Goal: Transaction & Acquisition: Purchase product/service

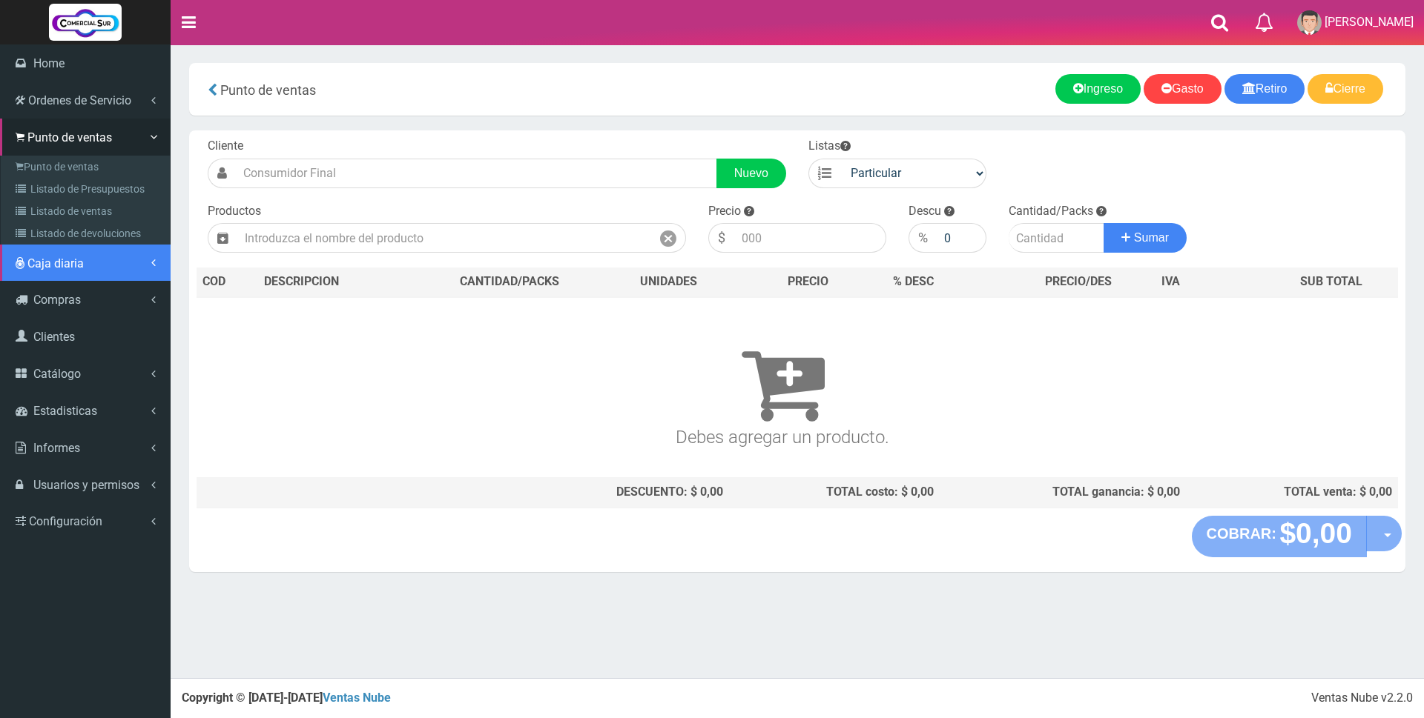
click at [49, 269] on span "Caja diaria" at bounding box center [55, 264] width 56 height 14
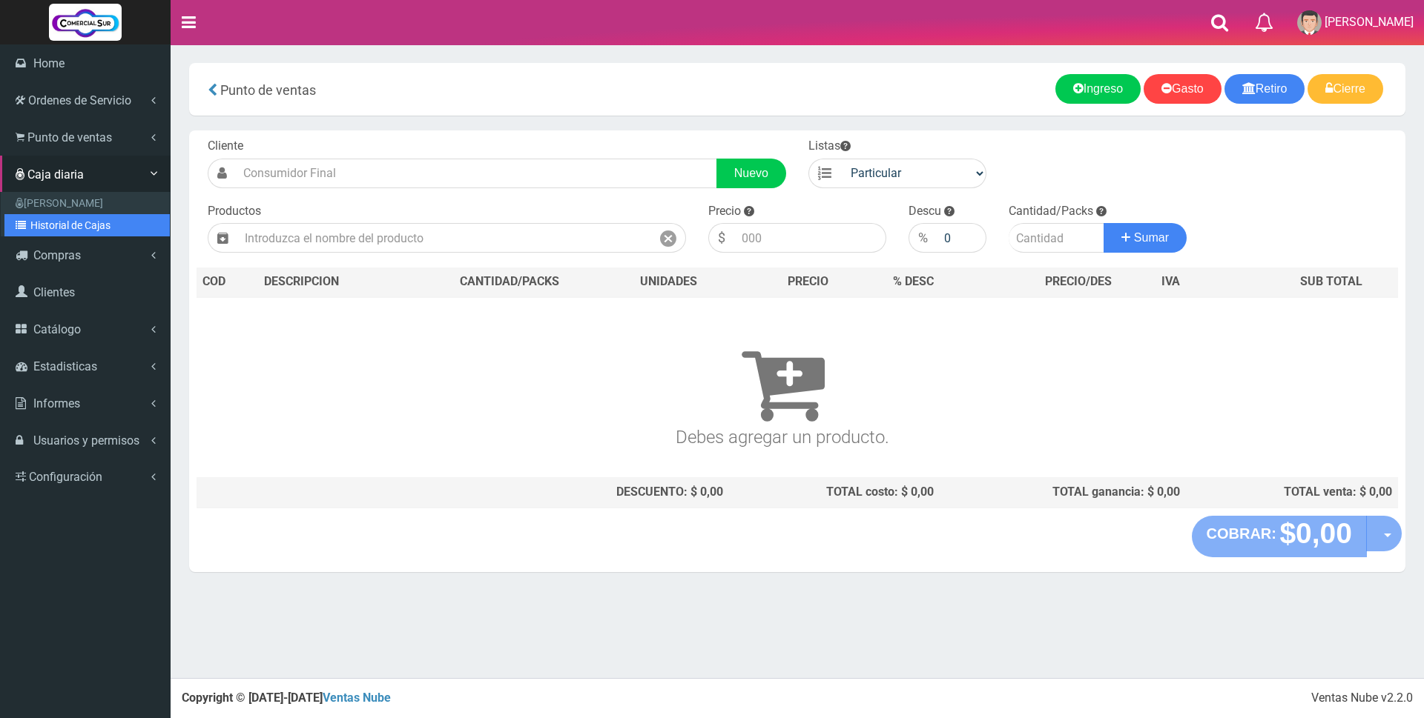
click at [62, 224] on link "Historial de Cajas" at bounding box center [86, 225] width 165 height 22
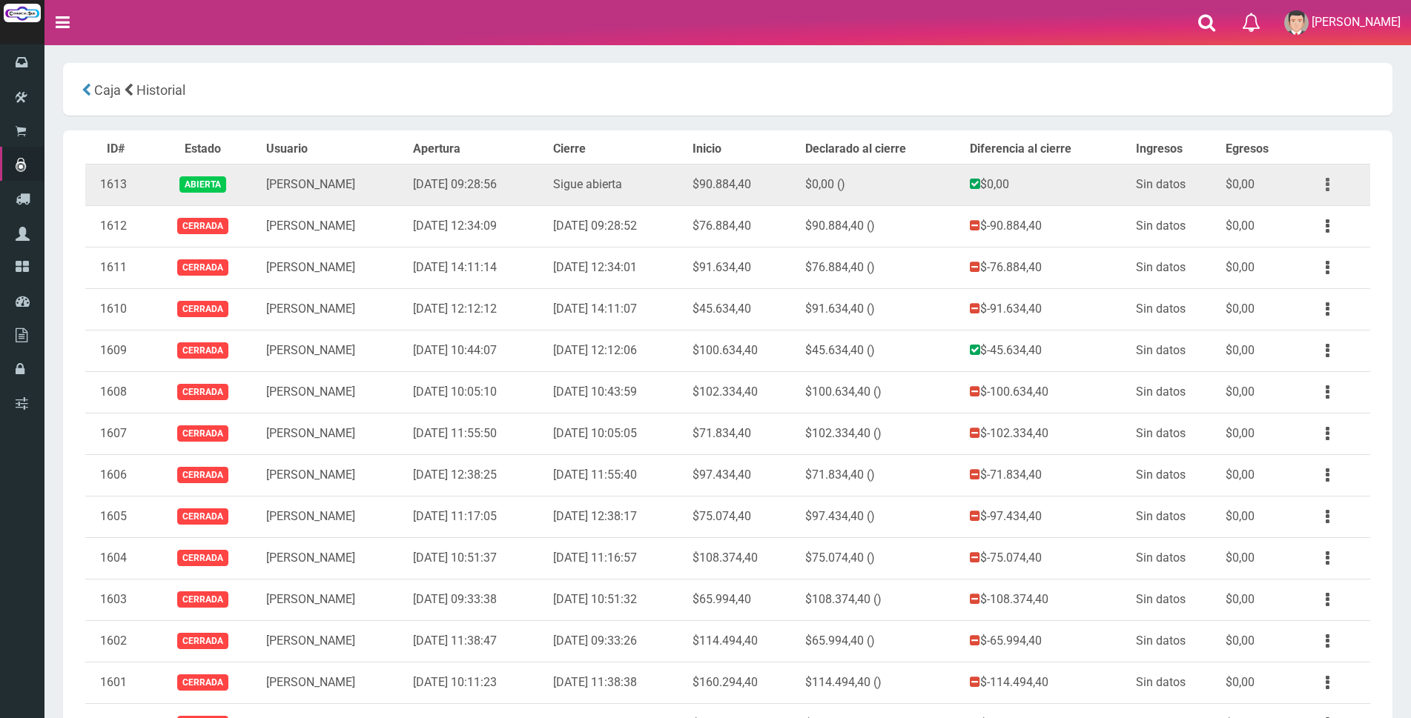
click at [1324, 180] on button "button" at bounding box center [1327, 185] width 33 height 26
click at [1289, 210] on link "Ver" at bounding box center [1284, 221] width 117 height 33
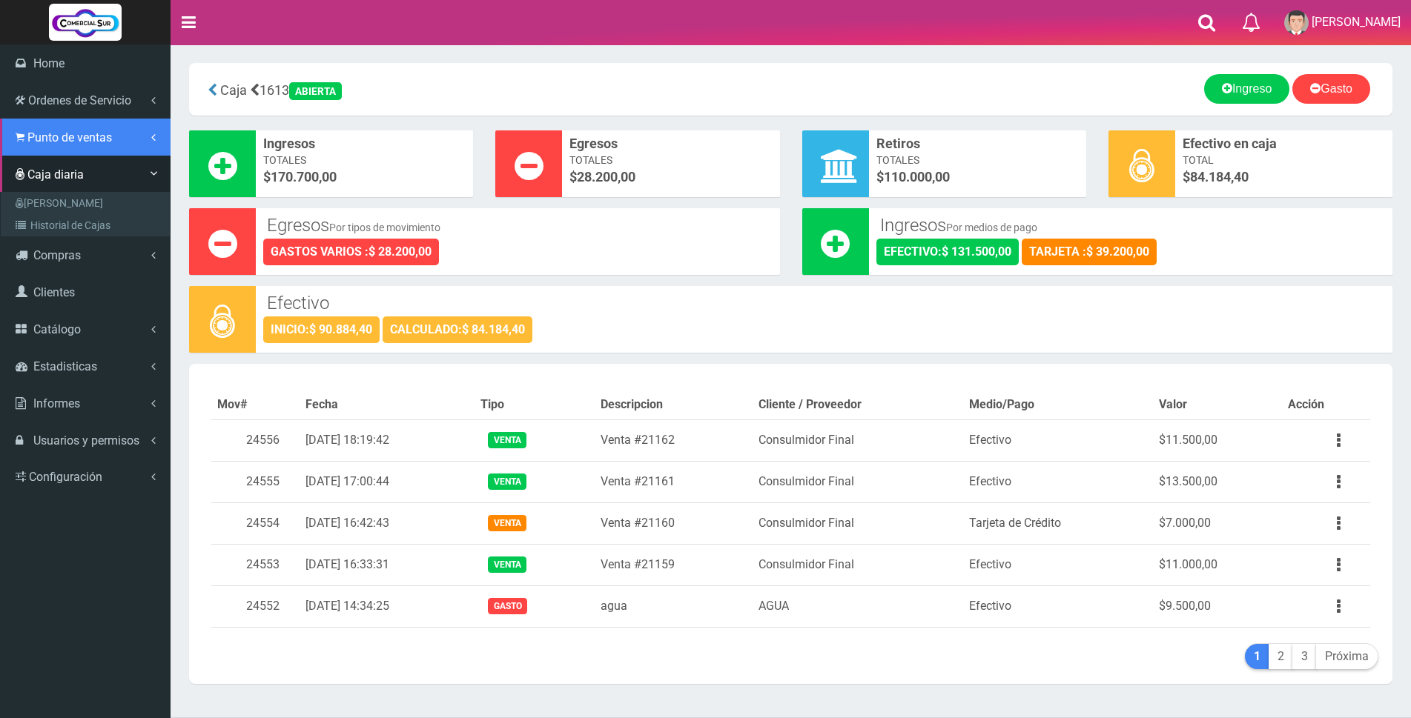
click at [85, 135] on span "Punto de ventas" at bounding box center [69, 137] width 85 height 14
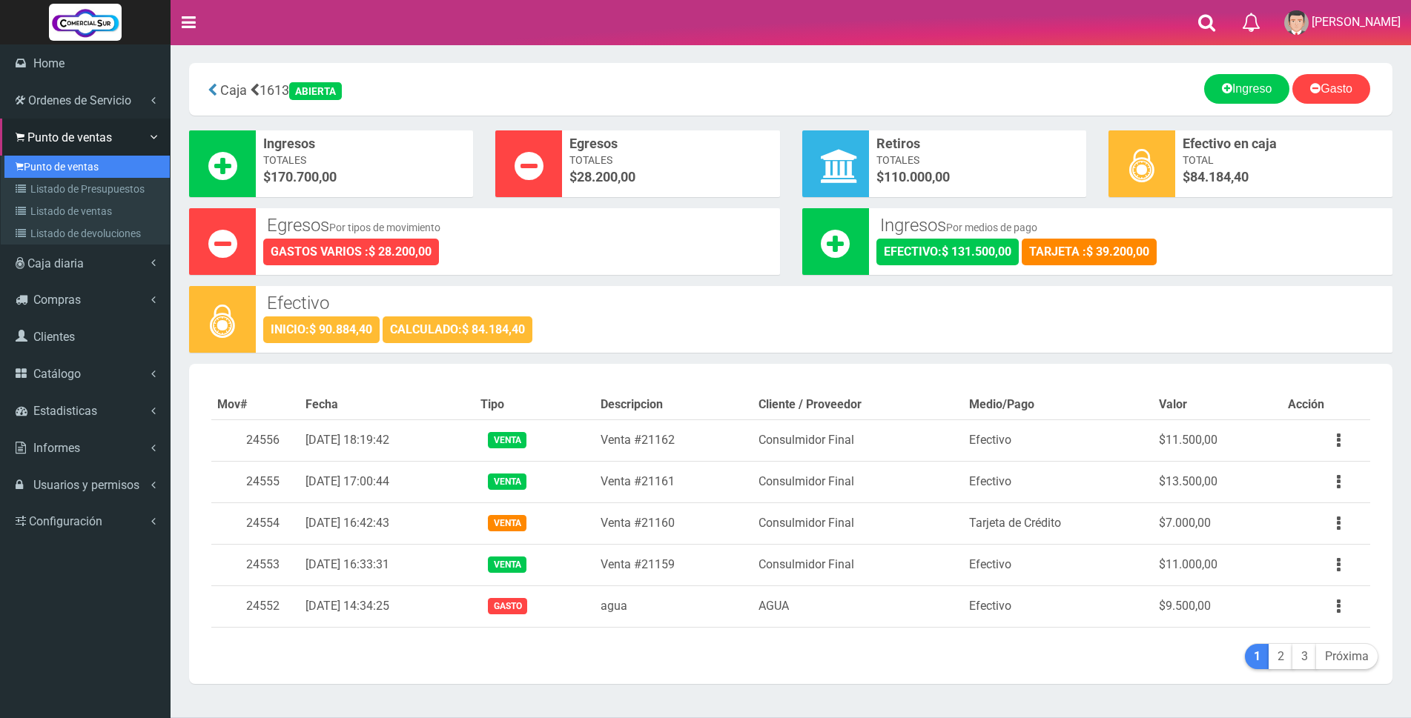
click at [85, 165] on link "Punto de ventas" at bounding box center [86, 167] width 165 height 22
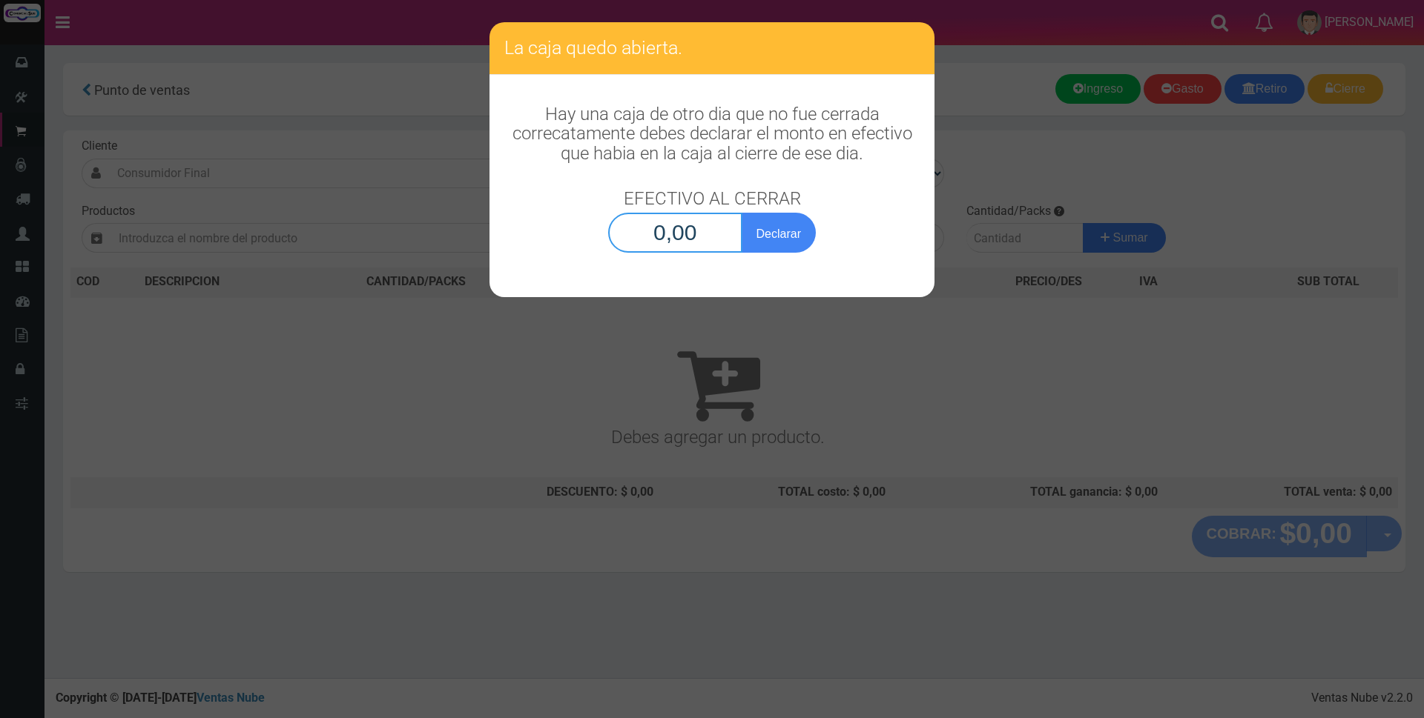
click at [690, 242] on input "0,00" at bounding box center [675, 233] width 134 height 40
type input "84.184,40"
click at [776, 231] on button "Declarar" at bounding box center [778, 233] width 74 height 40
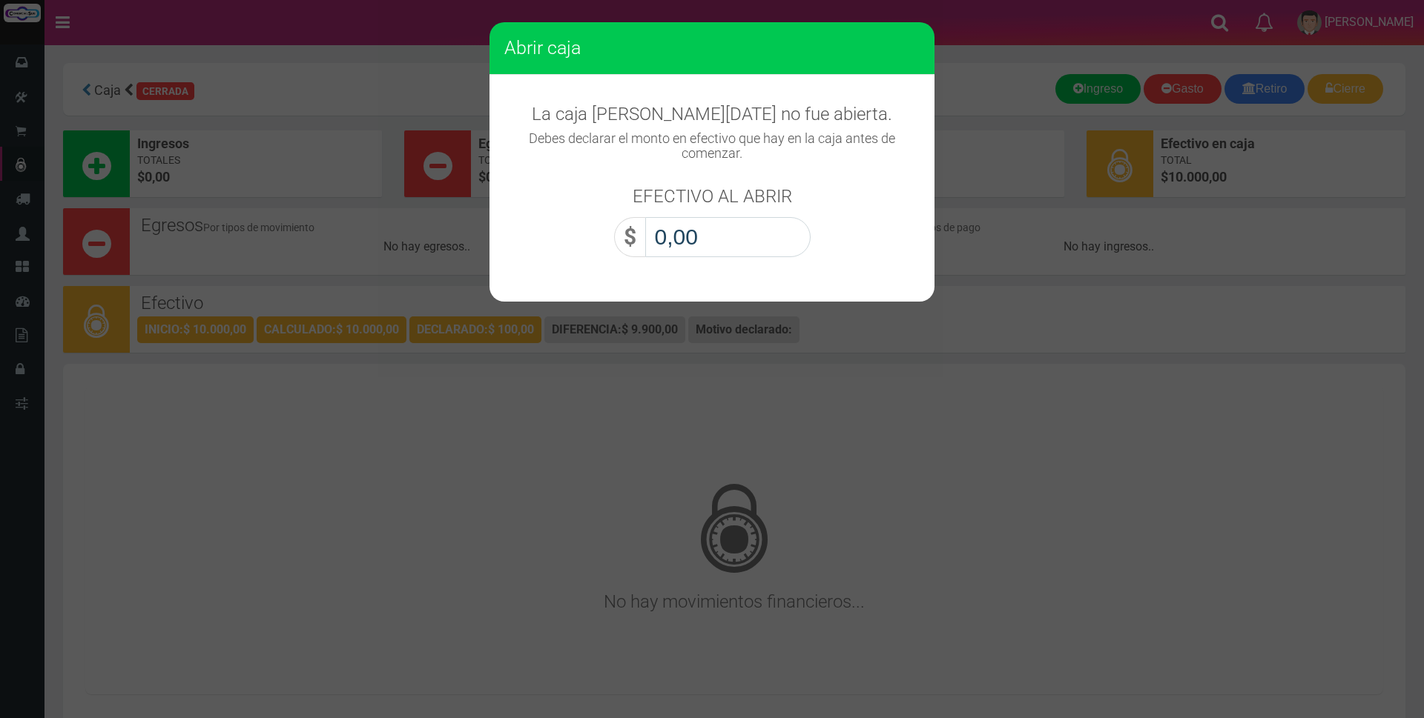
click at [776, 231] on input "0,00" at bounding box center [727, 237] width 165 height 40
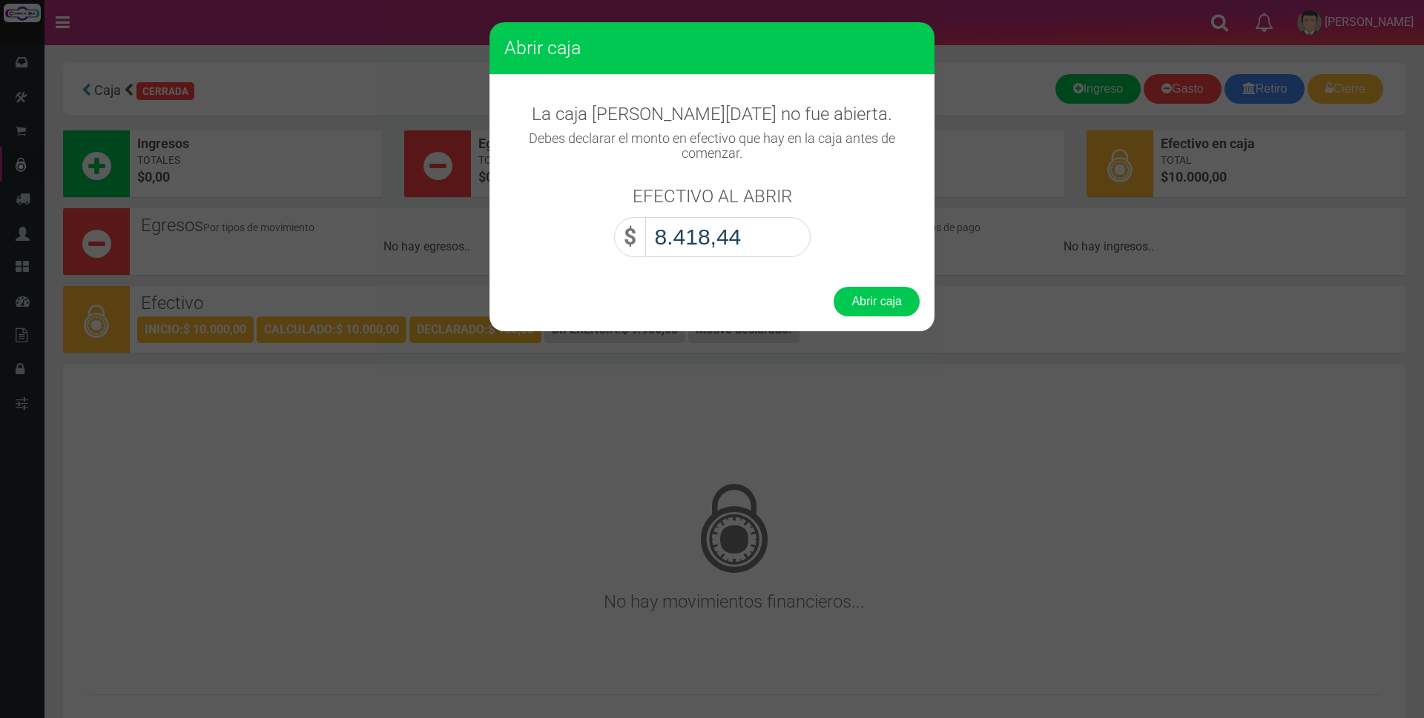
type input "84.184,40"
click at [876, 305] on button "Abrir caja" at bounding box center [876, 302] width 86 height 30
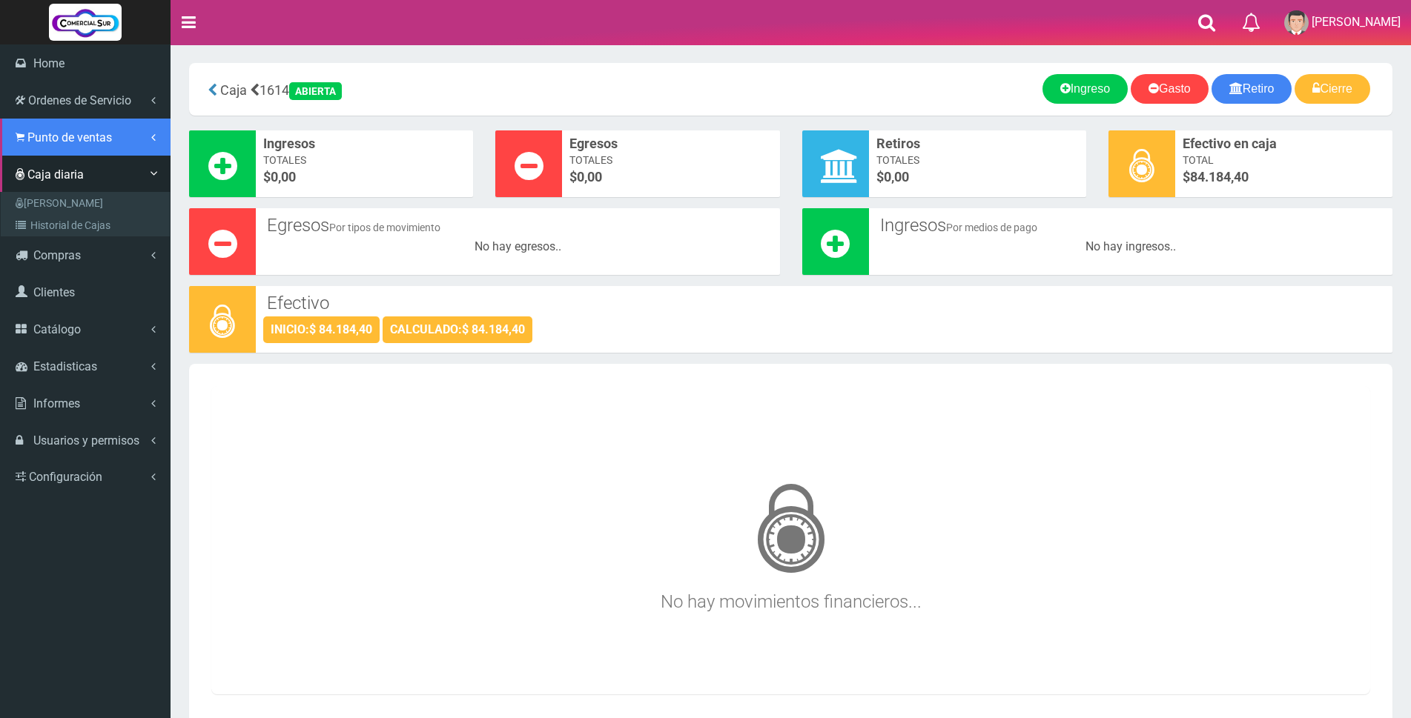
click at [87, 137] on span "Punto de ventas" at bounding box center [69, 137] width 85 height 14
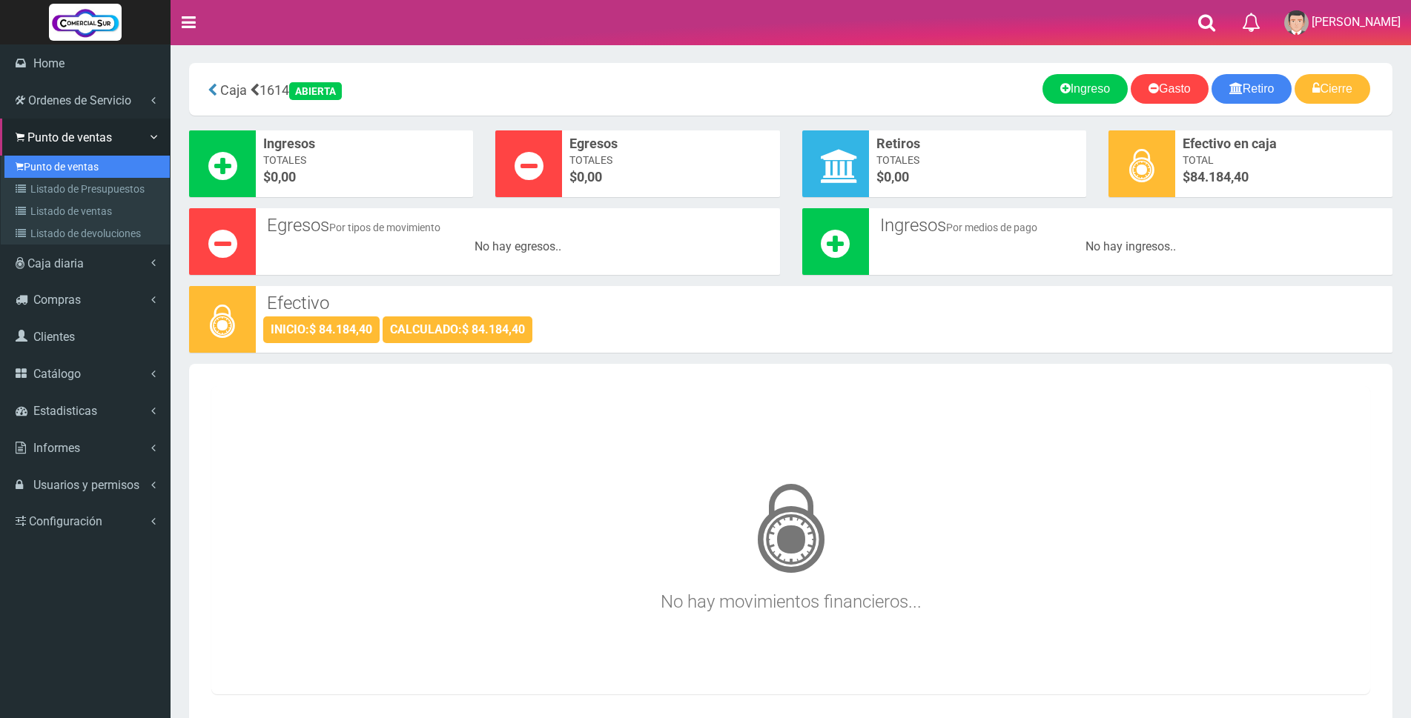
click at [85, 170] on link "Punto de ventas" at bounding box center [86, 167] width 165 height 22
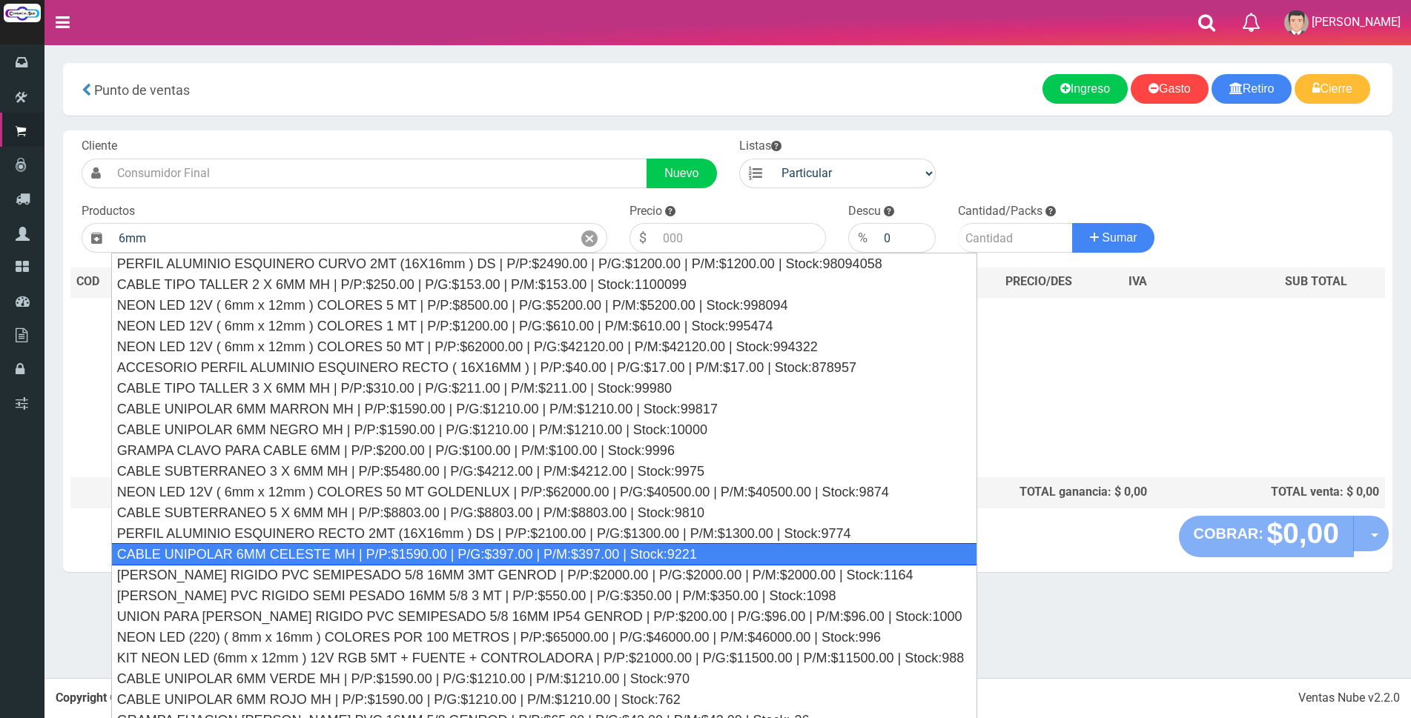
click at [443, 545] on div "CABLE UNIPOLAR 6MM CELESTE MH | P/P:$1590.00 | P/G:$397.00 | P/M:$397.00 | Stoc…" at bounding box center [544, 554] width 866 height 22
type input "CABLE UNIPOLAR 6MM CELESTE MH | P/P:$1590.00 | P/G:$397.00 | P/M:$397.00 | Stoc…"
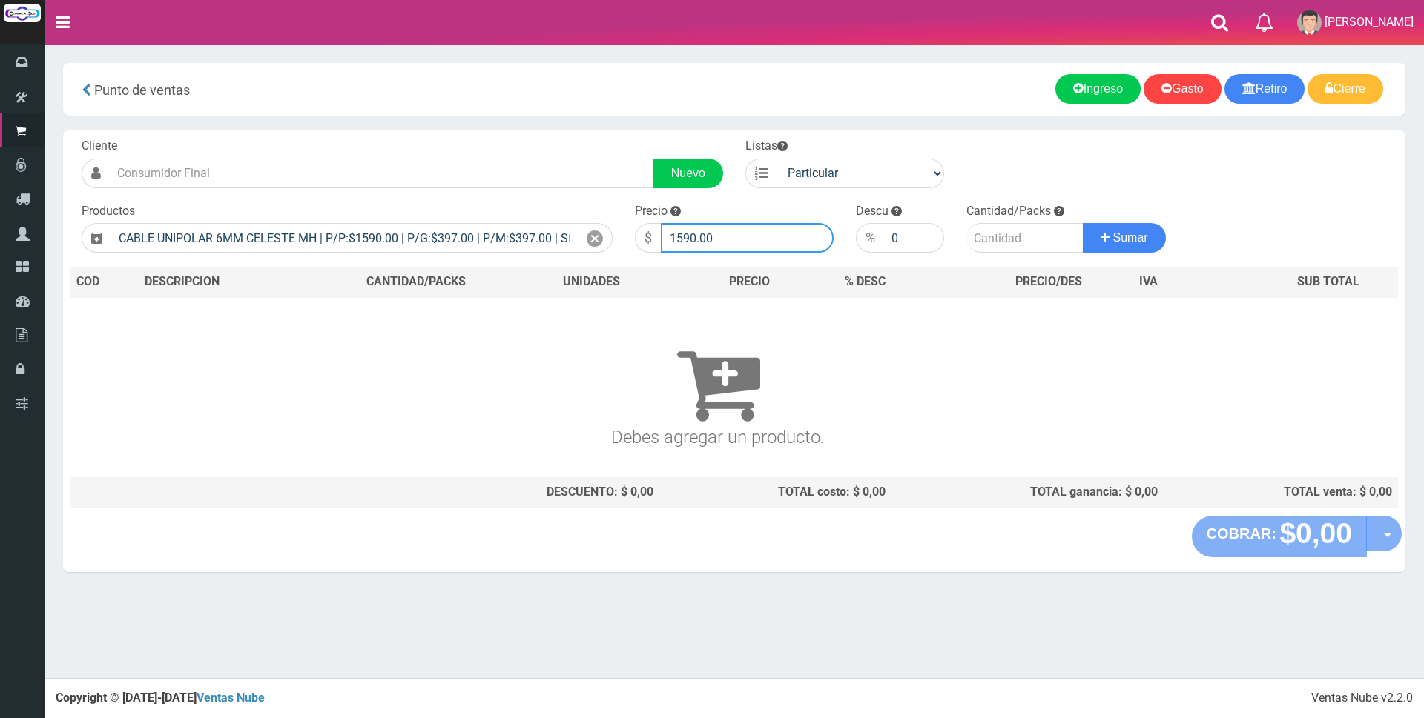
click at [763, 238] on input "1590.00" at bounding box center [747, 238] width 173 height 30
type input "1"
type input "1700"
click at [994, 239] on input "number" at bounding box center [1024, 238] width 117 height 30
type input "200"
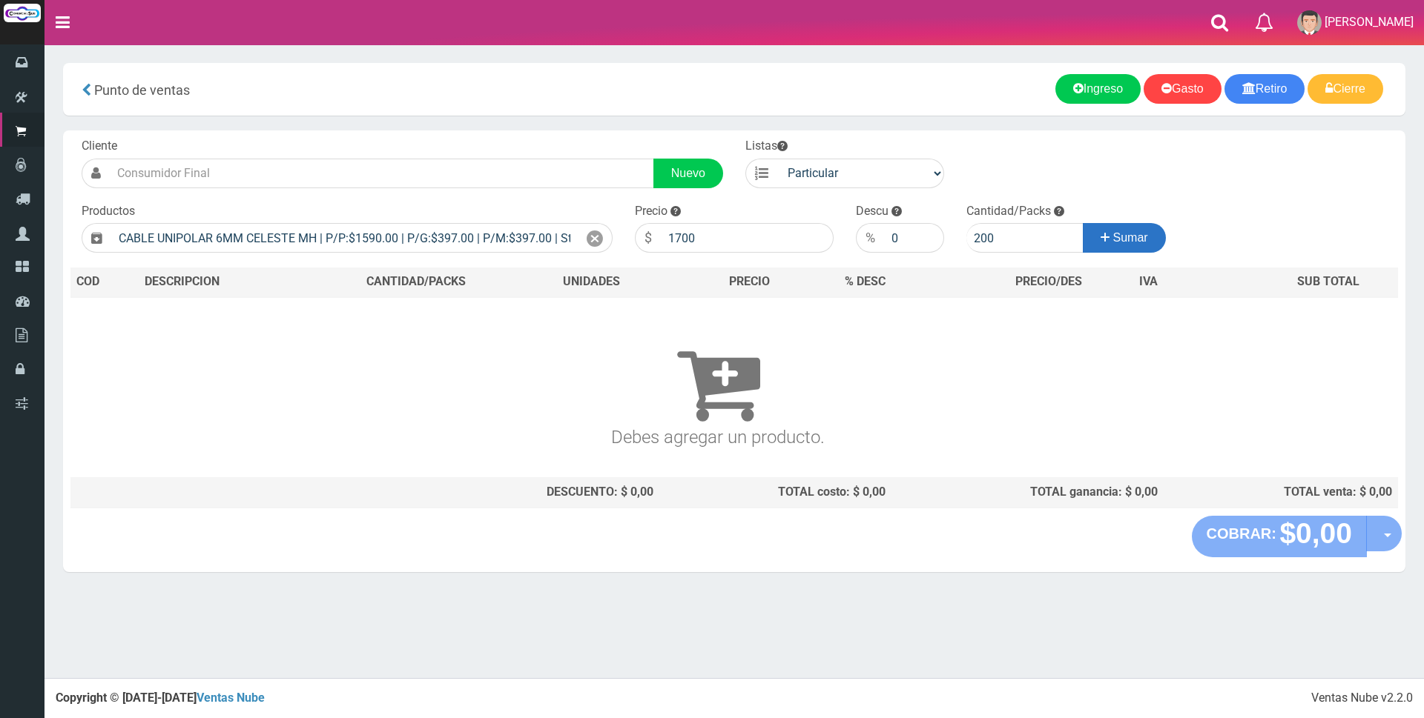
click at [1140, 238] on span "Sumar" at bounding box center [1130, 237] width 35 height 13
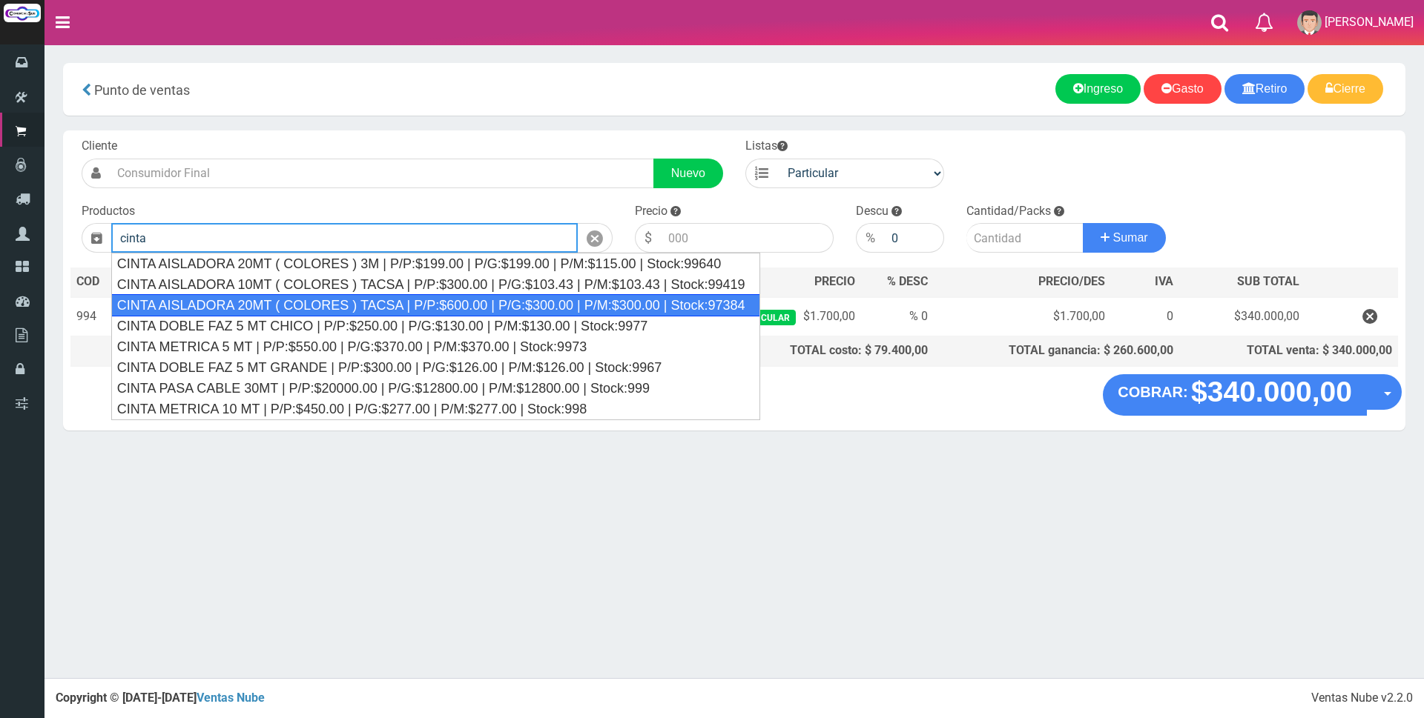
click at [726, 308] on div "CINTA AISLADORA 20MT ( COLORES ) TACSA | P/P:$600.00 | P/G:$300.00 | P/M:$300.0…" at bounding box center [435, 305] width 649 height 22
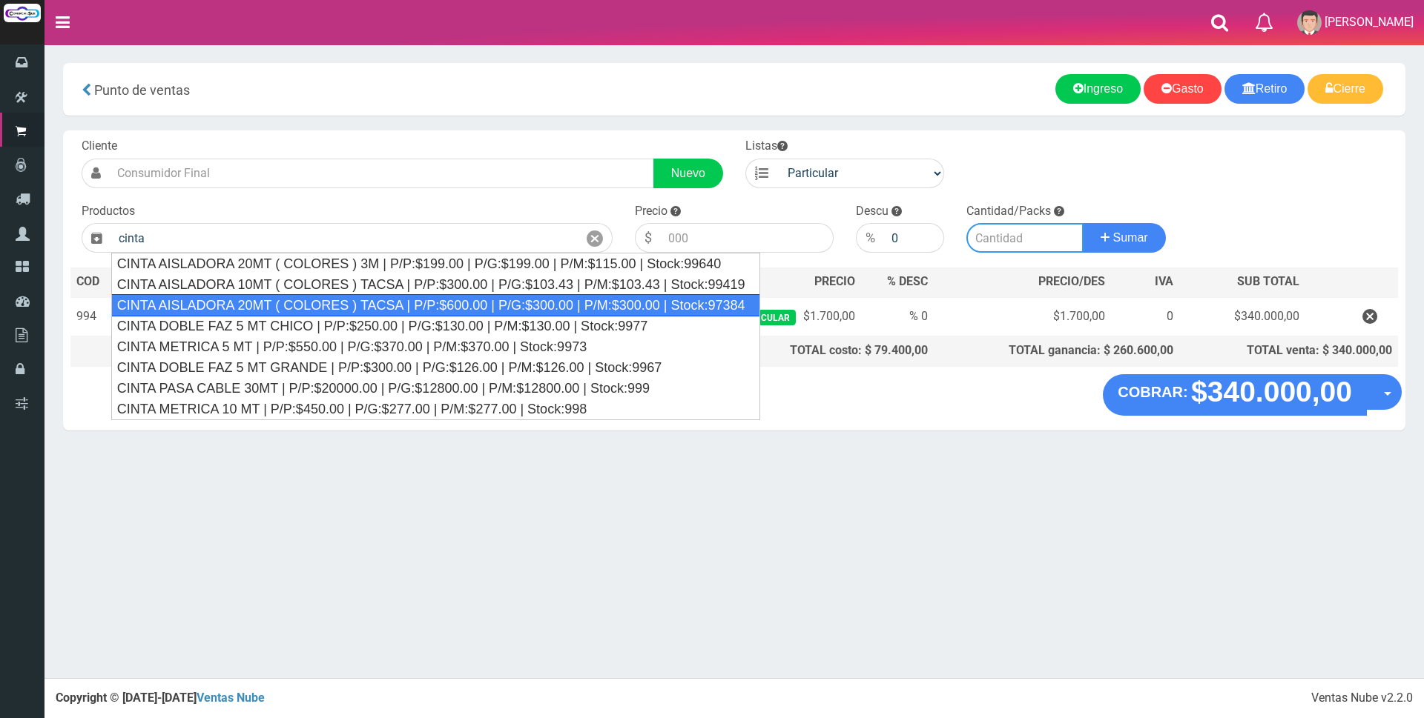
type input "CINTA AISLADORA 20MT ( COLORES ) TACSA | P/P:$600.00 | P/G:$300.00 | P/M:$300.0…"
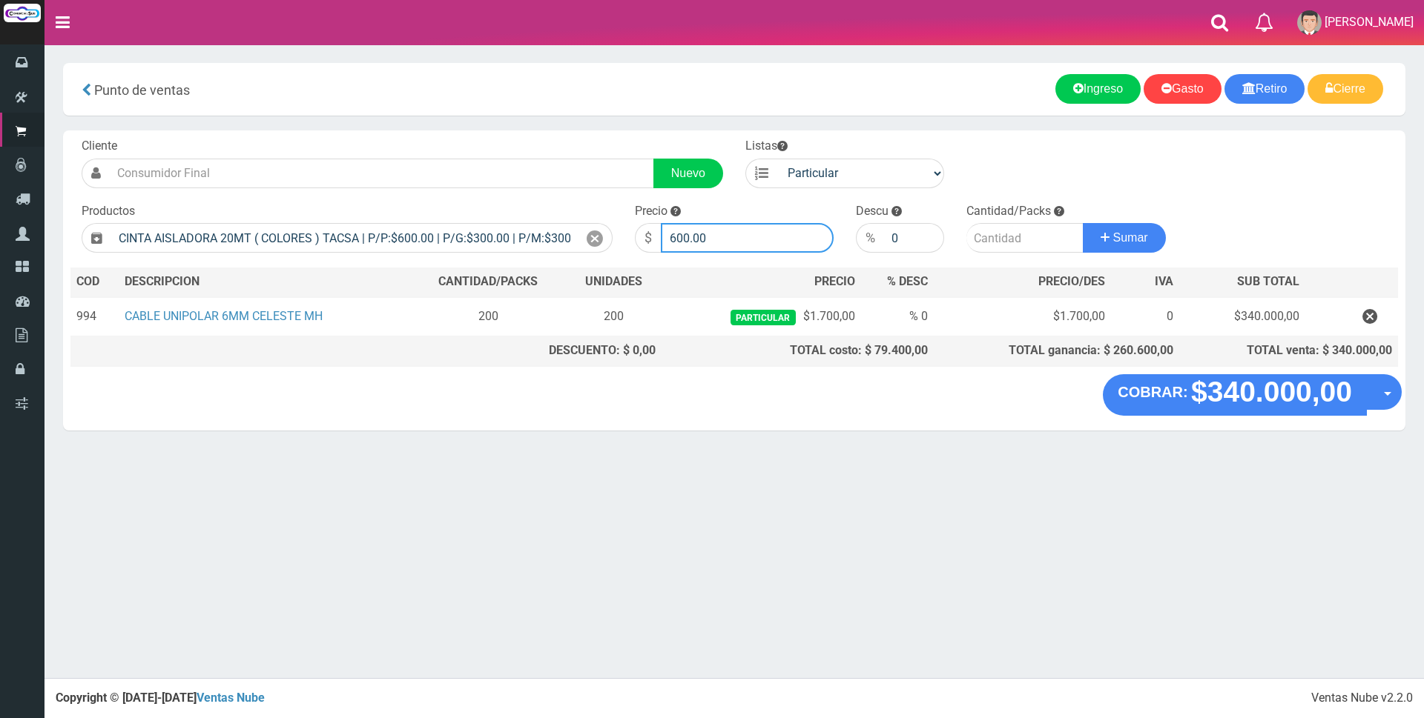
click at [798, 242] on input "600.00" at bounding box center [747, 238] width 173 height 30
type input "6"
type input "2500"
click at [1001, 232] on input "number" at bounding box center [1024, 238] width 117 height 30
type input "1"
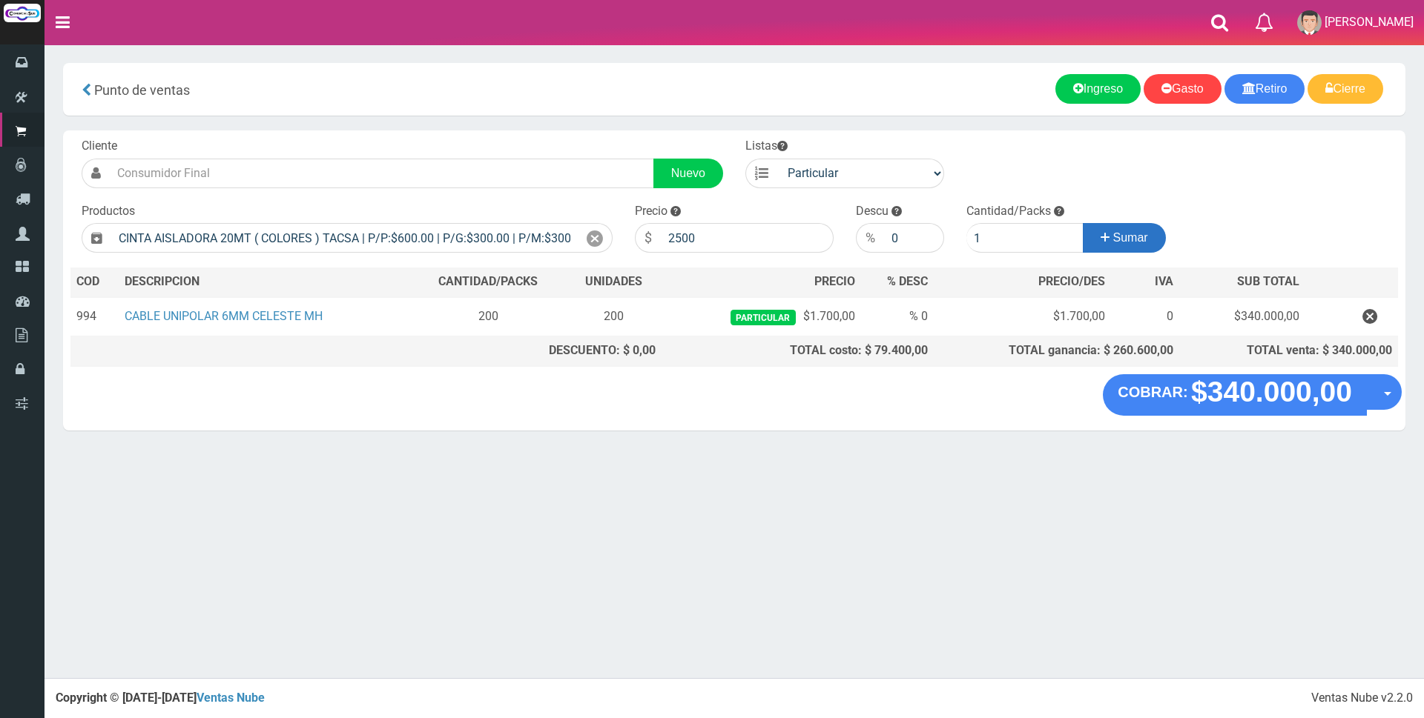
click at [1111, 245] on button "Sumar" at bounding box center [1124, 238] width 83 height 30
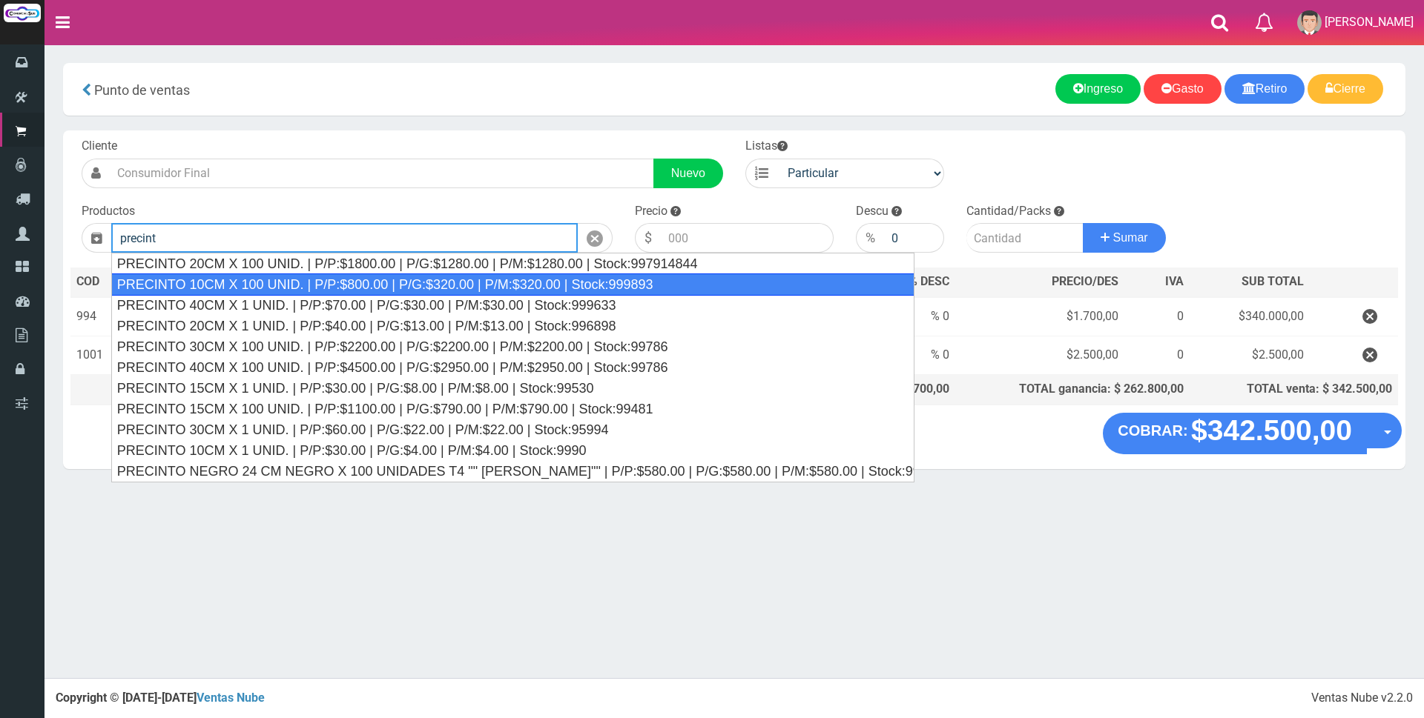
click at [627, 286] on div "PRECINTO 10CM X 100 UNID. | P/P:$800.00 | P/G:$320.00 | P/M:$320.00 | Stock:999…" at bounding box center [512, 285] width 803 height 22
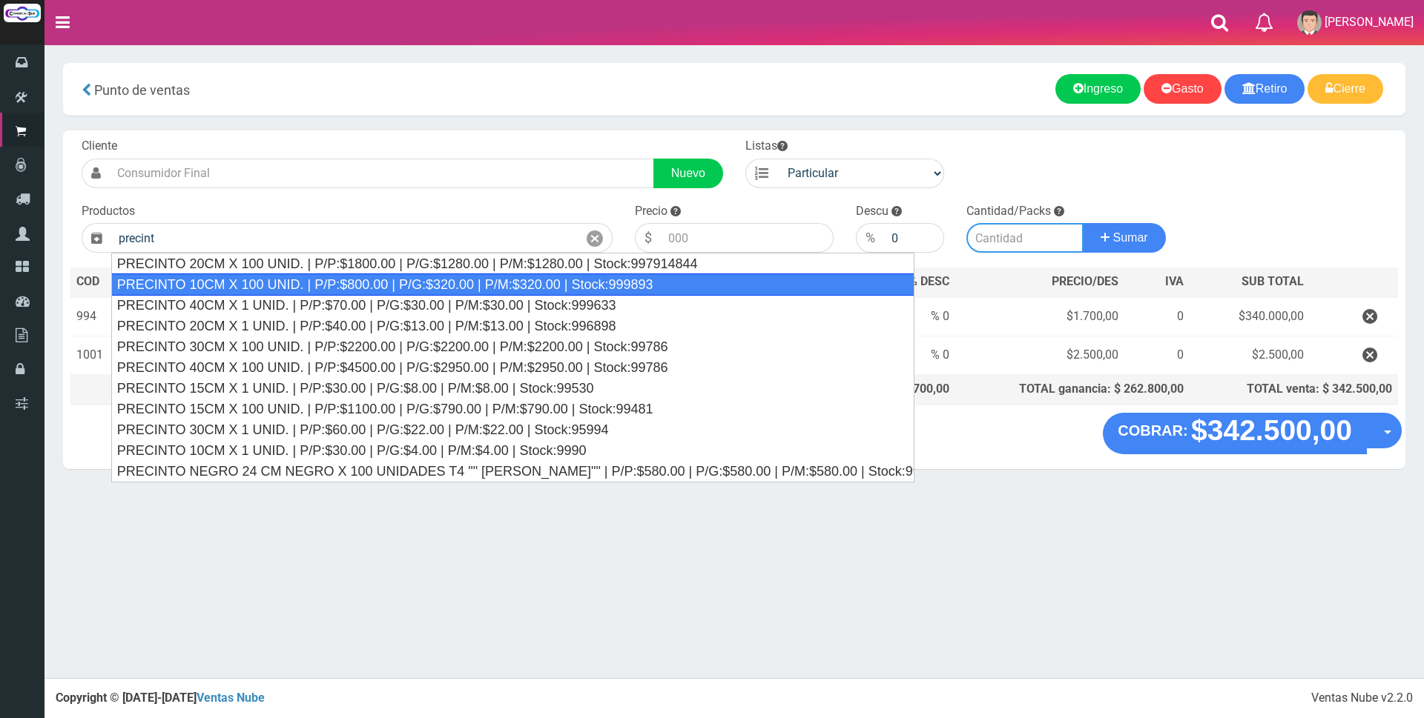
type input "PRECINTO 10CM X 100 UNID. | P/P:$800.00 | P/G:$320.00 | P/M:$320.00 | Stock:999…"
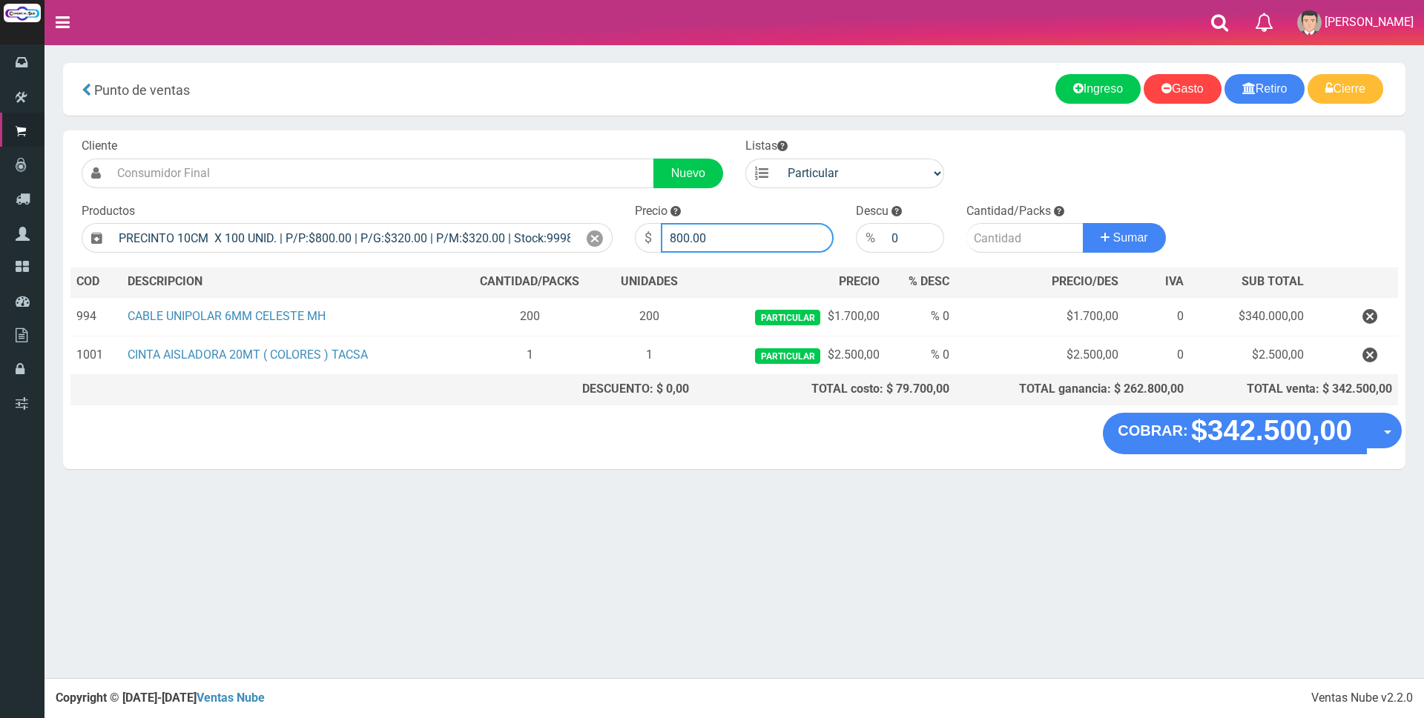
click at [727, 242] on input "800.00" at bounding box center [747, 238] width 173 height 30
type input "8"
type input "2000"
click at [1007, 241] on input "number" at bounding box center [1024, 238] width 117 height 30
type input "1"
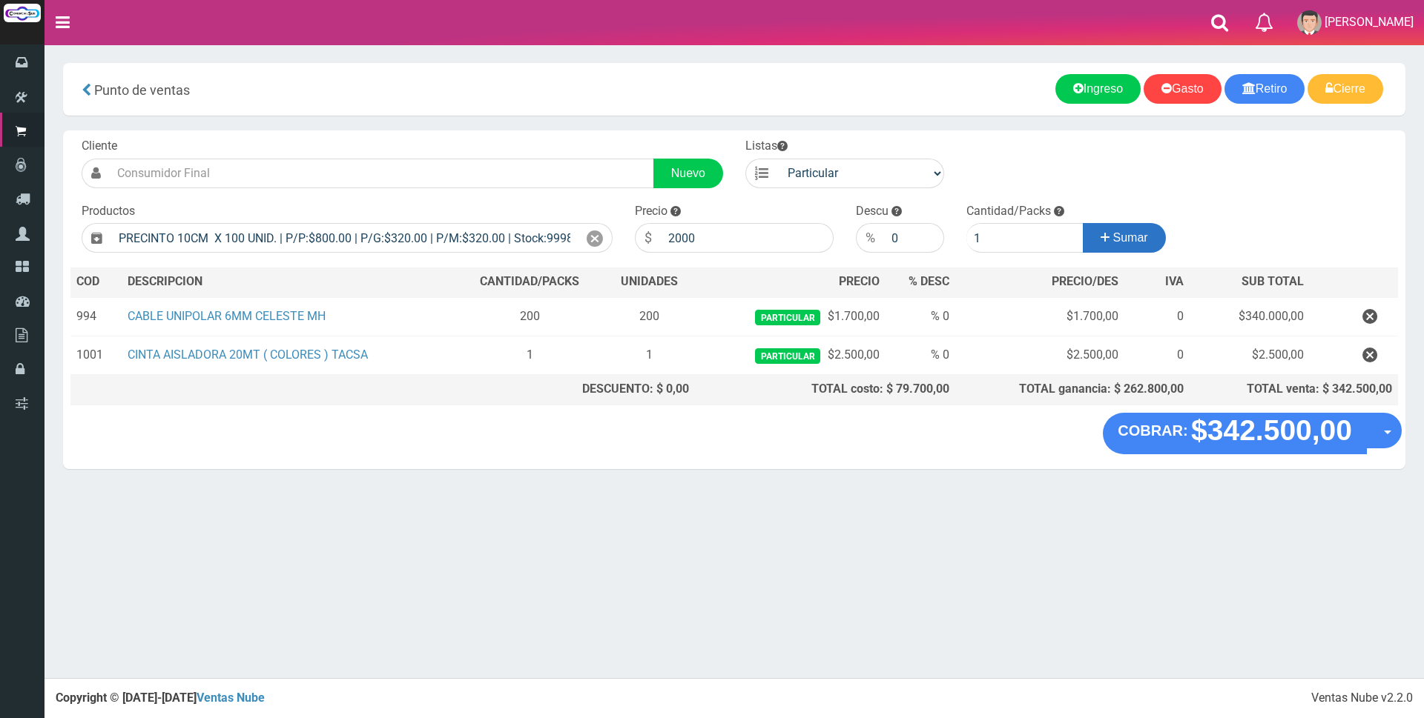
click at [1106, 239] on icon at bounding box center [1104, 238] width 9 height 22
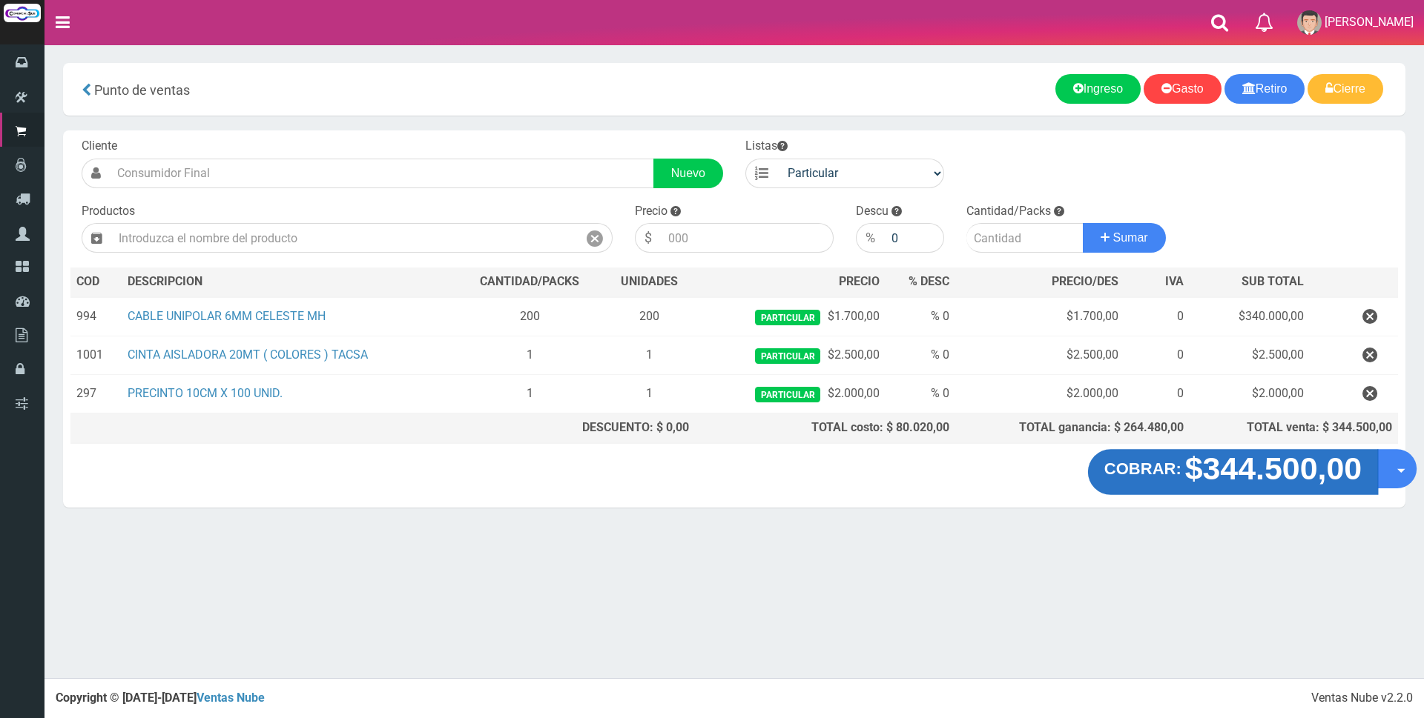
click at [1173, 469] on strong "COBRAR:" at bounding box center [1142, 469] width 77 height 18
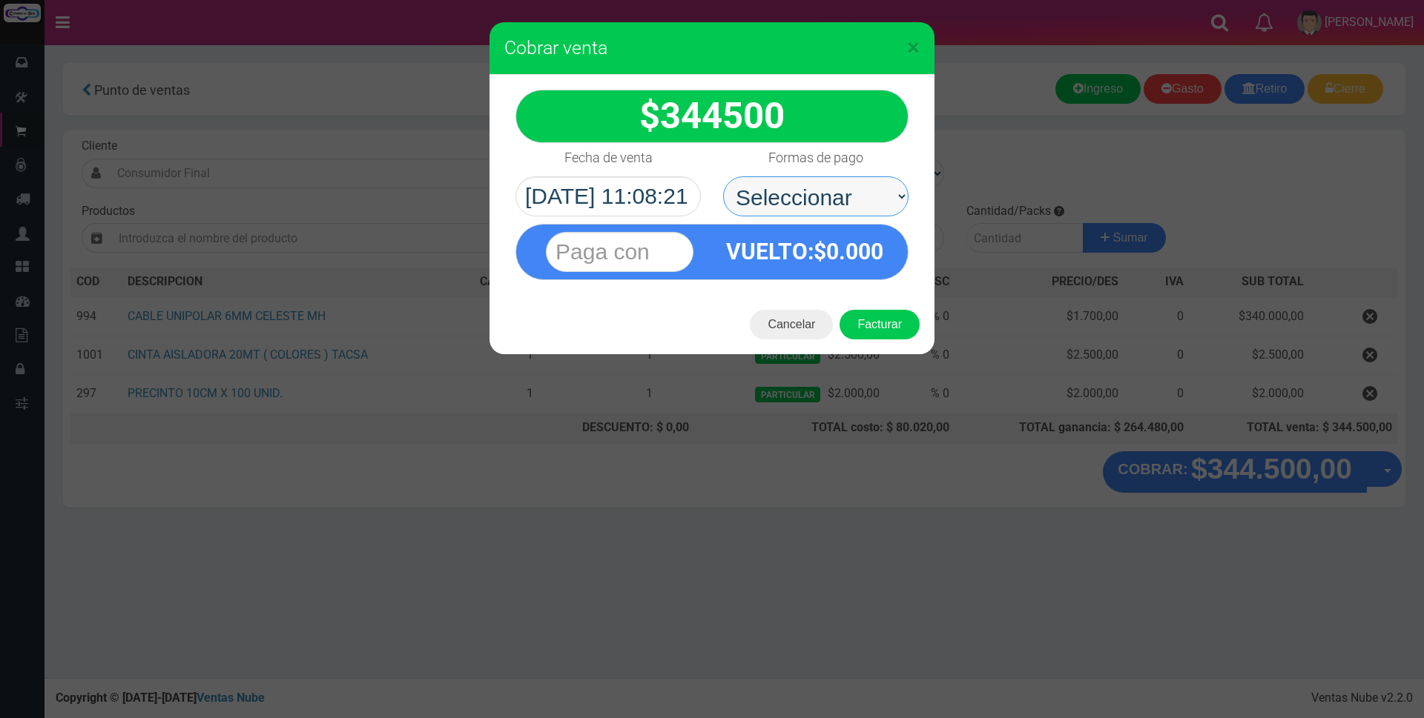
click at [886, 185] on select "Seleccionar Efectivo Tarjeta de Crédito Depósito Débito" at bounding box center [815, 196] width 185 height 40
select select "Tarjeta de Crédito"
click at [723, 176] on select "Seleccionar Efectivo Tarjeta de Crédito Depósito Débito" at bounding box center [815, 196] width 185 height 40
click at [659, 250] on input "text" at bounding box center [620, 252] width 148 height 40
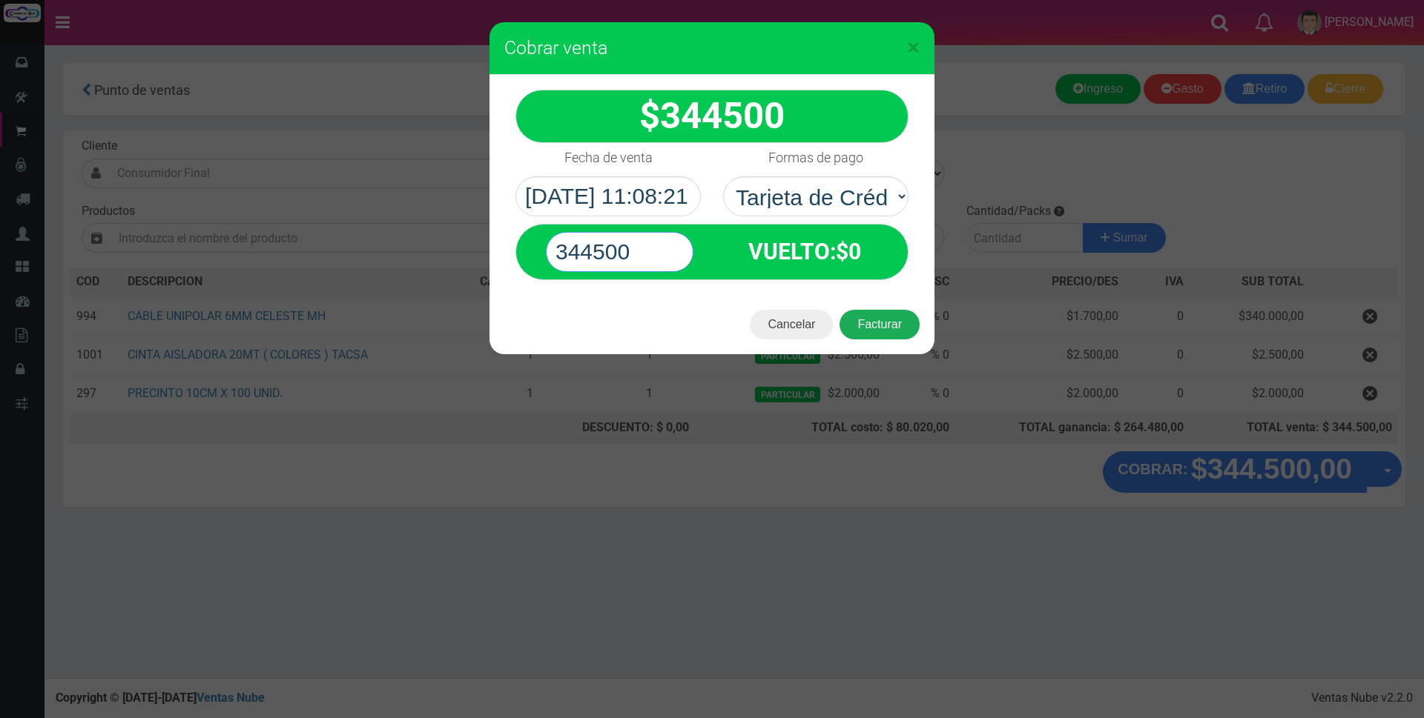
type input "344500"
click at [885, 320] on button "Facturar" at bounding box center [879, 325] width 80 height 30
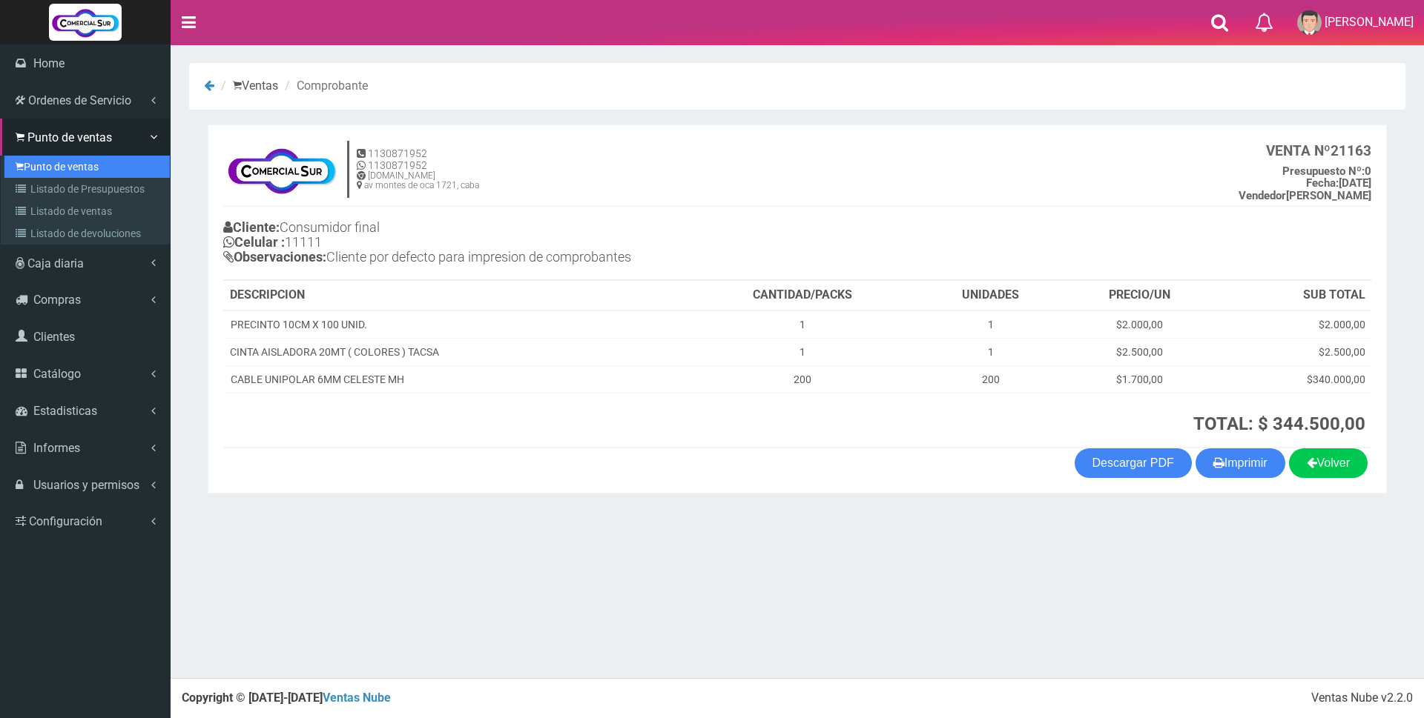
click at [72, 165] on link "Punto de ventas" at bounding box center [86, 167] width 165 height 22
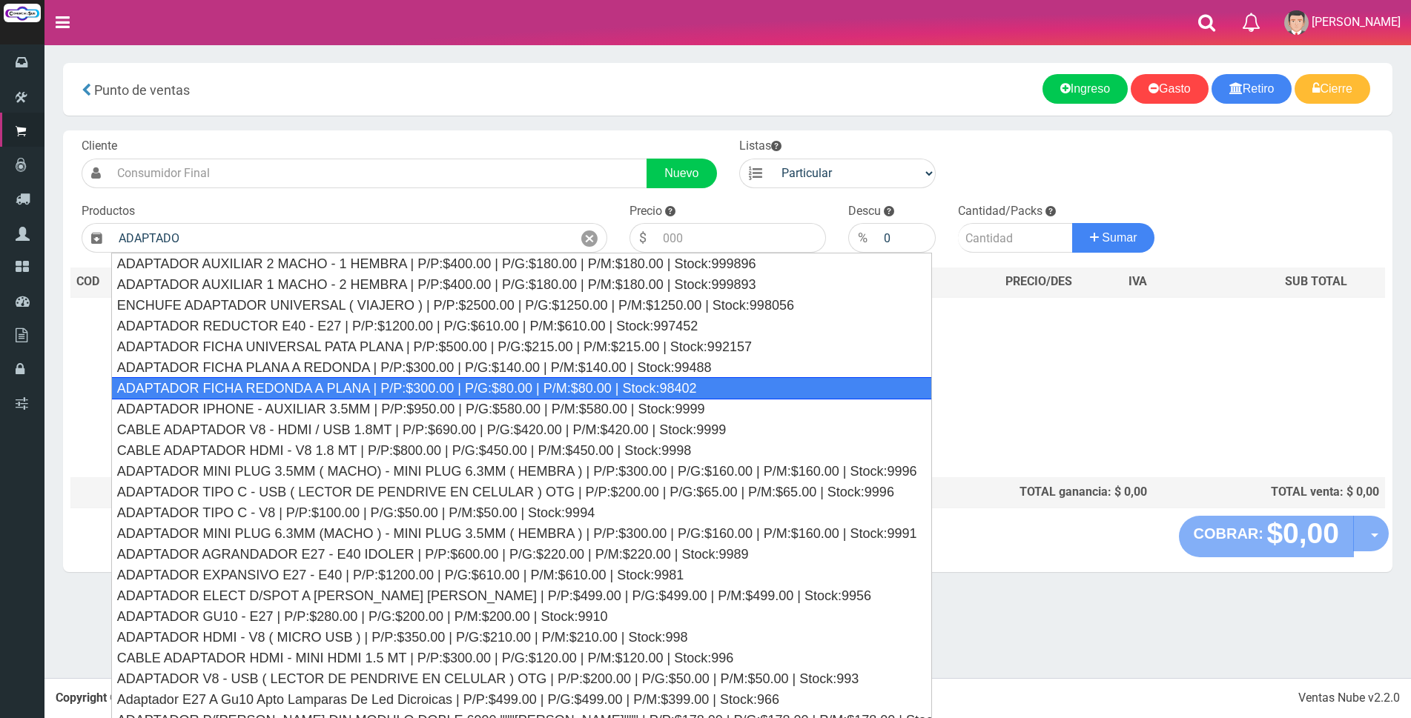
click at [563, 383] on div "ADAPTADOR FICHA REDONDA A PLANA | P/P:$300.00 | P/G:$80.00 | P/M:$80.00 | Stock…" at bounding box center [521, 388] width 821 height 22
type input "ADAPTADOR FICHA REDONDA A PLANA | P/P:$300.00 | P/G:$80.00 | P/M:$80.00 | Stock…"
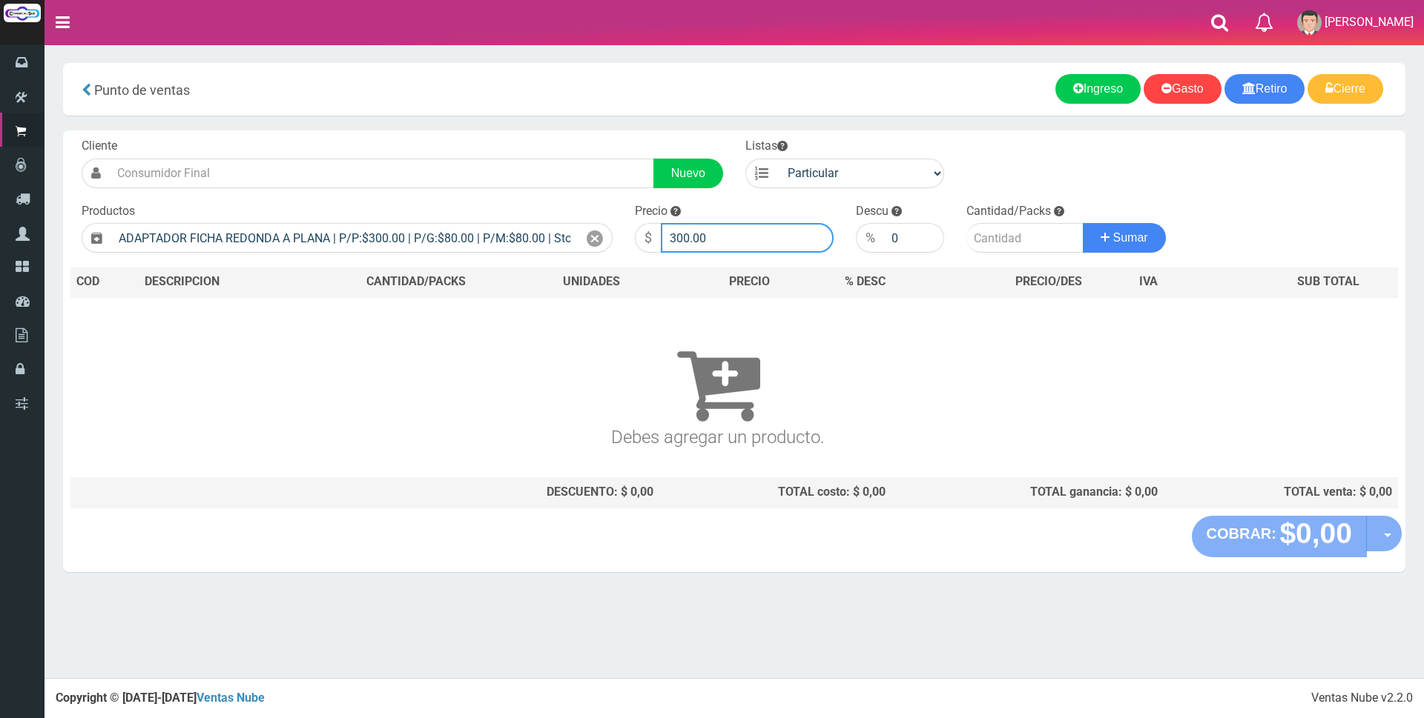
click at [742, 240] on input "300.00" at bounding box center [747, 238] width 173 height 30
type input "3"
type input "1500"
click at [985, 248] on input "number" at bounding box center [1024, 238] width 117 height 30
type input "1"
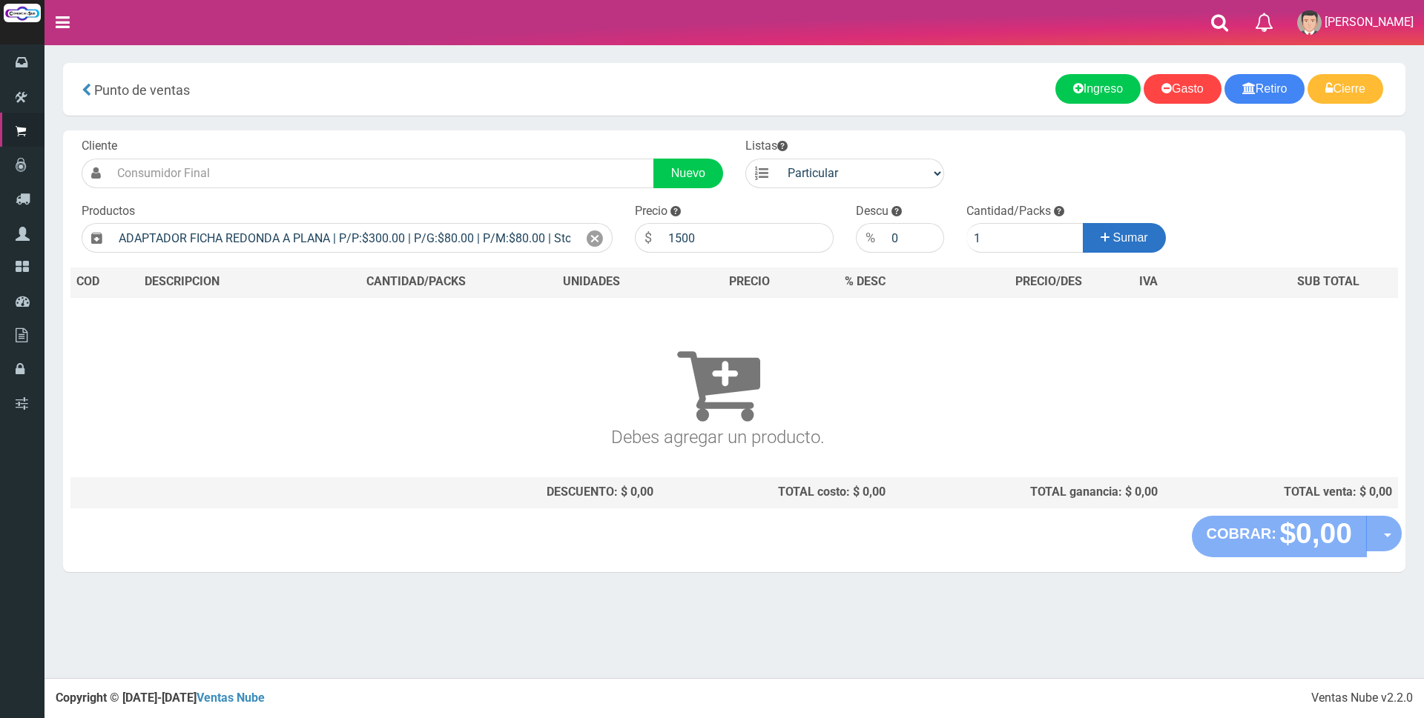
click at [1140, 239] on span "Sumar" at bounding box center [1130, 237] width 35 height 13
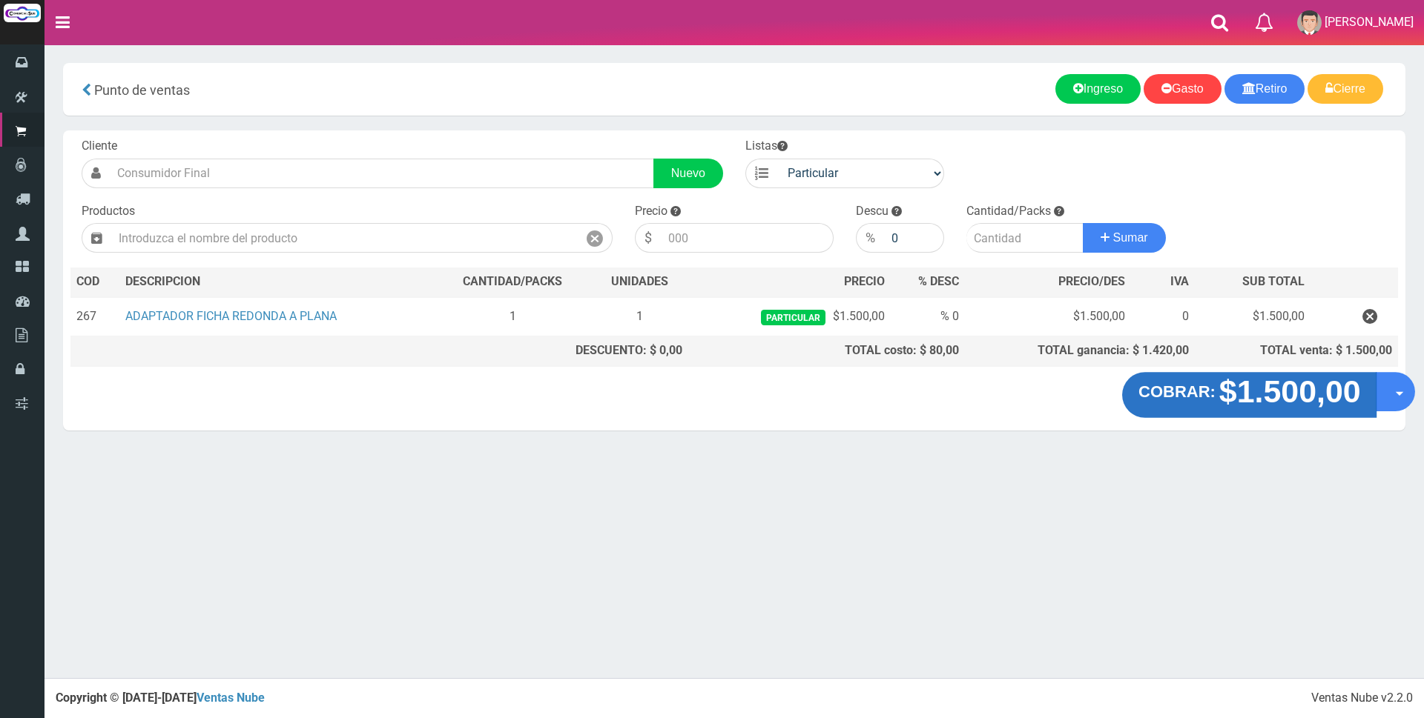
click at [1310, 389] on strong "$1.500,00" at bounding box center [1289, 391] width 142 height 35
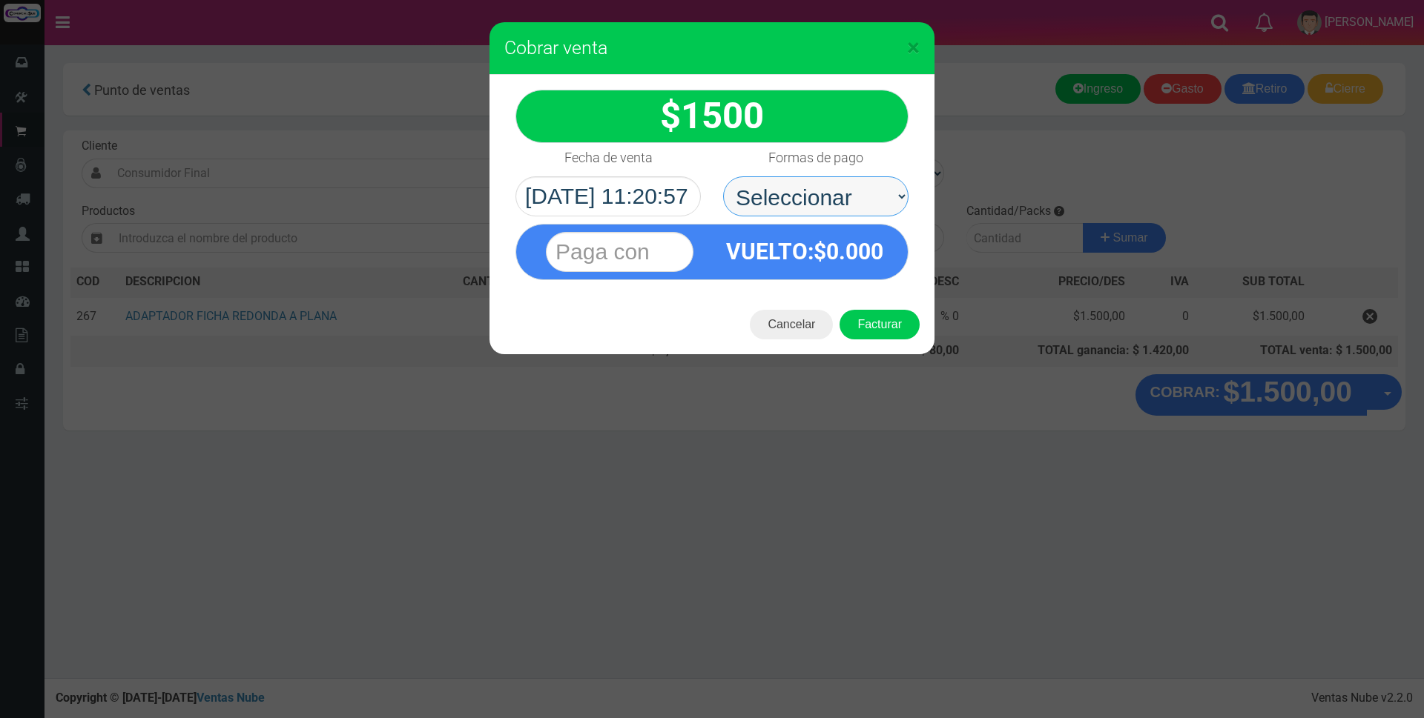
click at [856, 197] on select "Seleccionar Efectivo Tarjeta de Crédito Depósito Débito" at bounding box center [815, 196] width 185 height 40
select select "Efectivo"
click at [723, 176] on select "Seleccionar Efectivo Tarjeta de Crédito Depósito Débito" at bounding box center [815, 196] width 185 height 40
click at [582, 252] on input "text" at bounding box center [620, 252] width 148 height 40
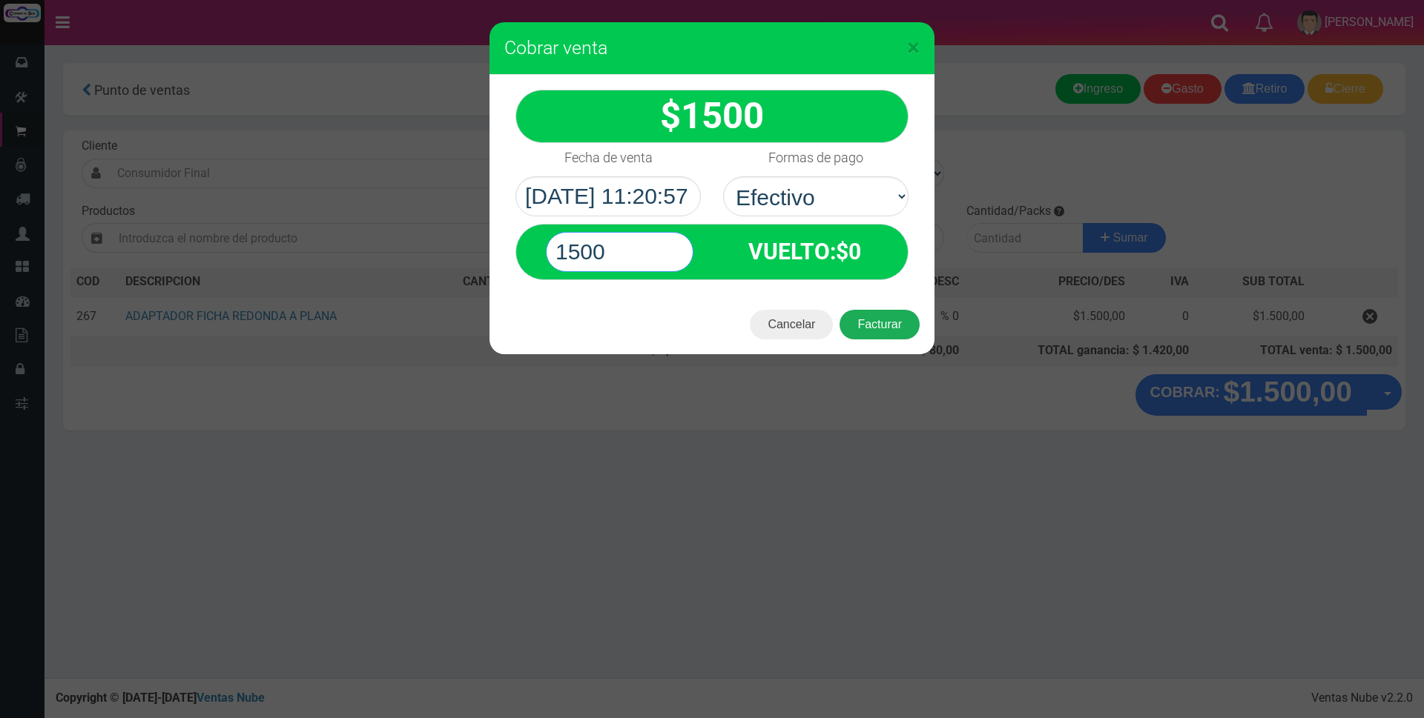
type input "1500"
click at [862, 332] on button "Facturar" at bounding box center [879, 325] width 80 height 30
